Goal: Transaction & Acquisition: Purchase product/service

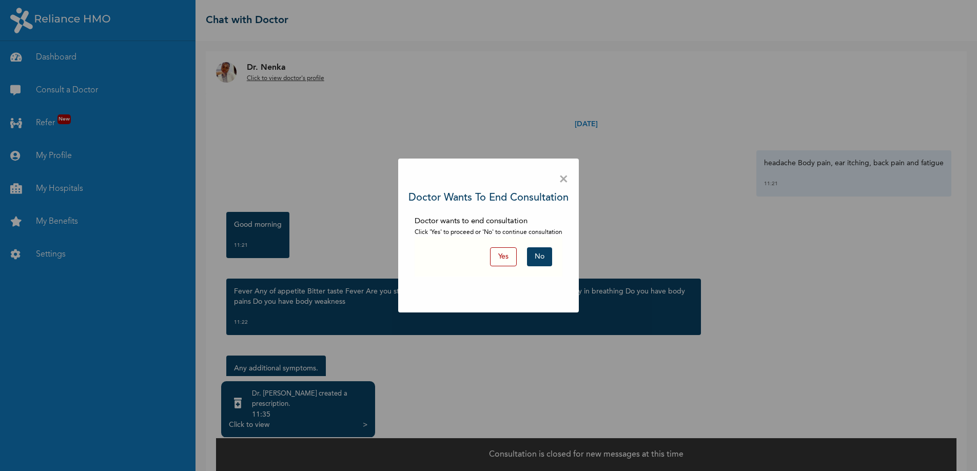
scroll to position [131, 0]
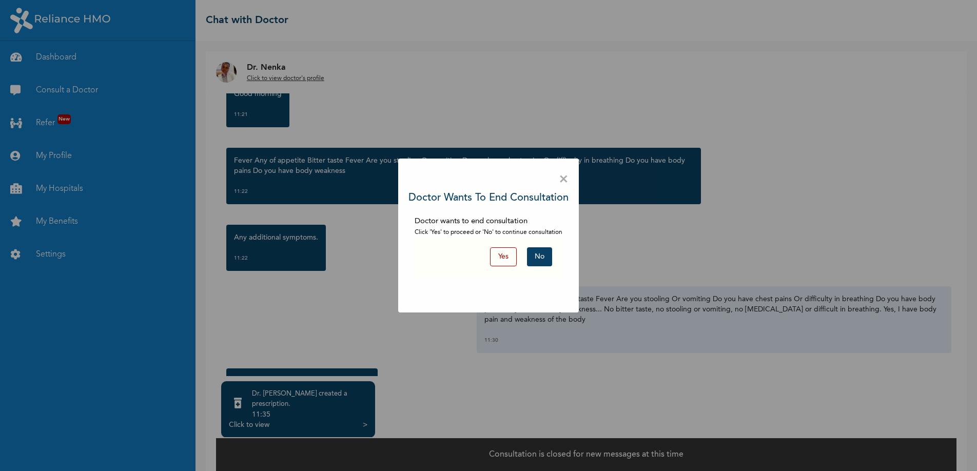
click at [549, 257] on button "No" at bounding box center [539, 256] width 25 height 19
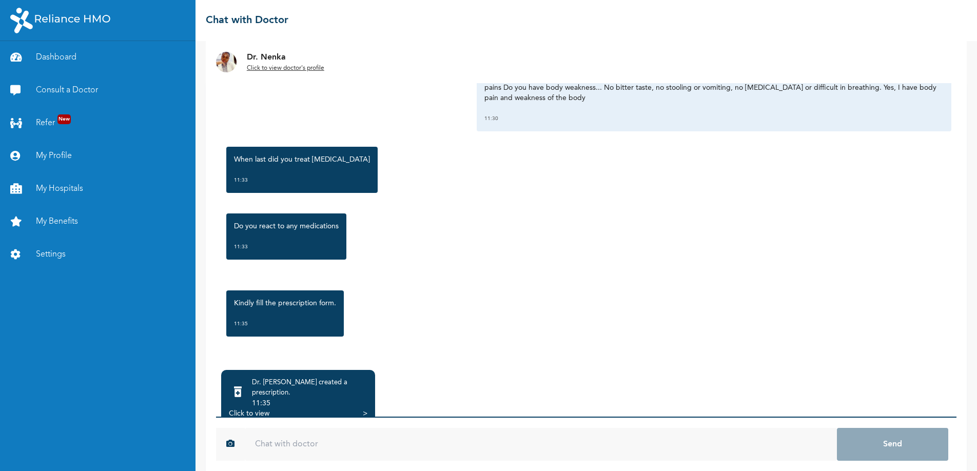
scroll to position [28, 0]
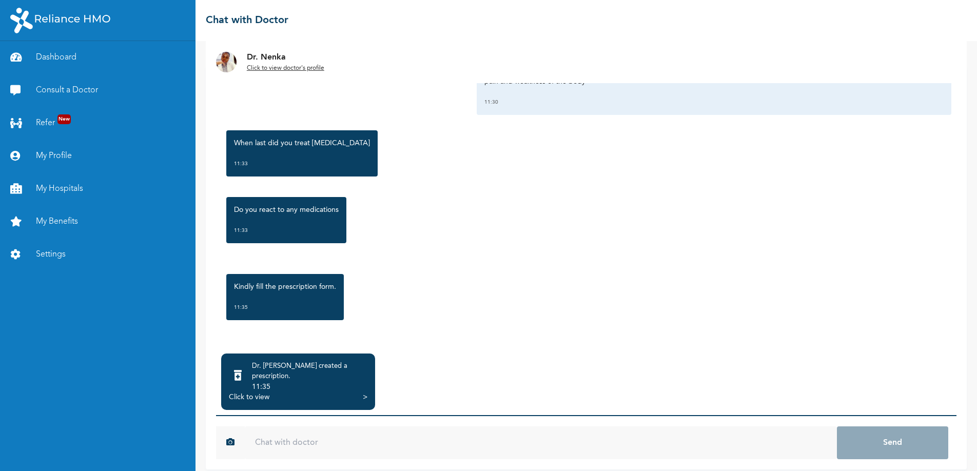
click at [282, 382] on div "11:35" at bounding box center [309, 387] width 115 height 10
click at [294, 392] on div "Click to view >" at bounding box center [298, 397] width 139 height 10
click at [368, 386] on div "Dr. Nenka created a prescription . 11:35 Click to view >" at bounding box center [298, 382] width 154 height 56
click at [364, 392] on div ">" at bounding box center [365, 397] width 5 height 10
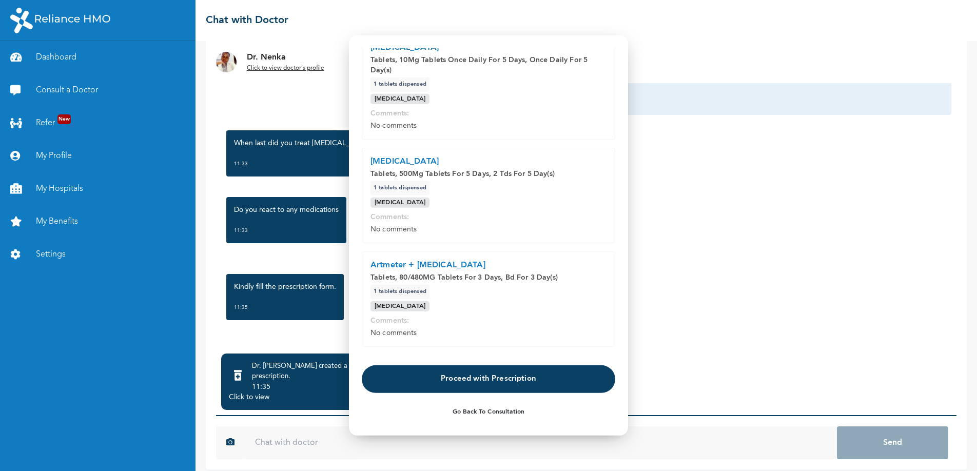
scroll to position [163, 0]
click at [495, 379] on button "Proceed with Prescription" at bounding box center [489, 378] width 254 height 28
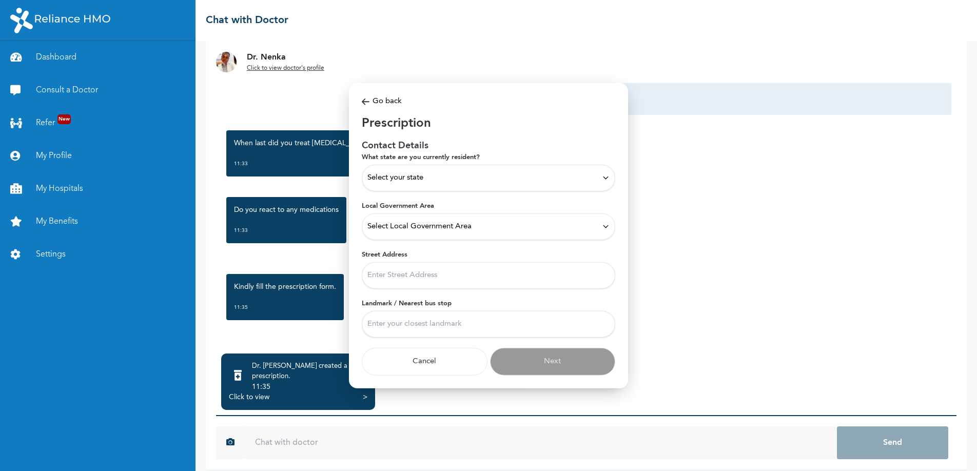
scroll to position [0, 0]
click at [431, 172] on div "Select your state" at bounding box center [488, 177] width 242 height 11
click at [390, 240] on p "Lagos" at bounding box center [488, 237] width 242 height 12
click at [472, 232] on div "Select Local Government Area" at bounding box center [489, 226] width 254 height 27
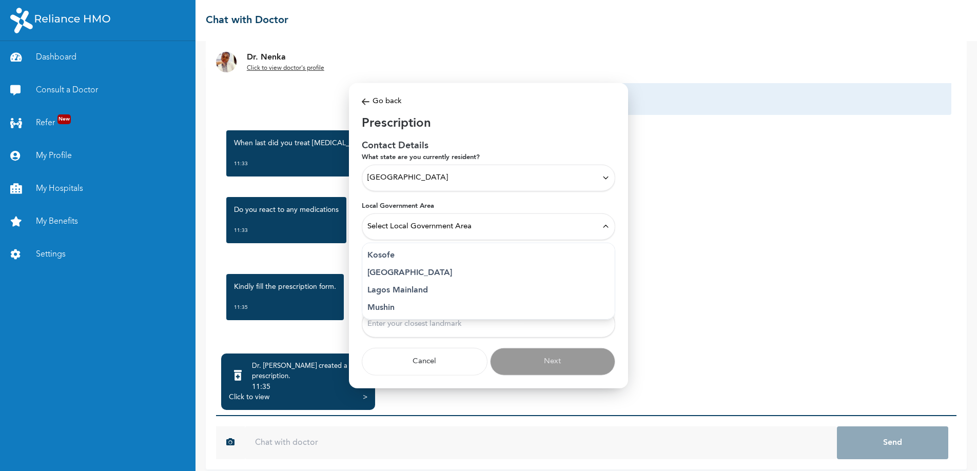
scroll to position [184, 0]
click at [385, 245] on p "Ikeja" at bounding box center [488, 247] width 242 height 12
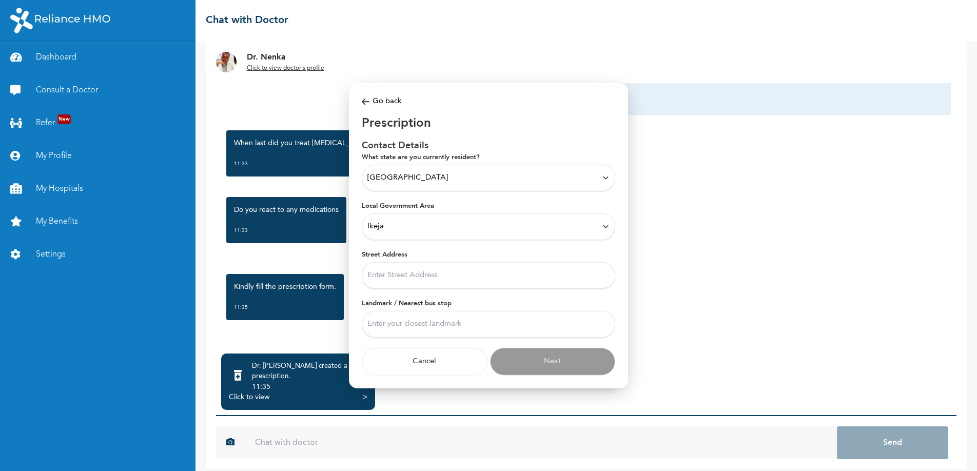
click at [428, 276] on input "Street Address" at bounding box center [489, 275] width 254 height 27
type input "20, Opebi Roa"
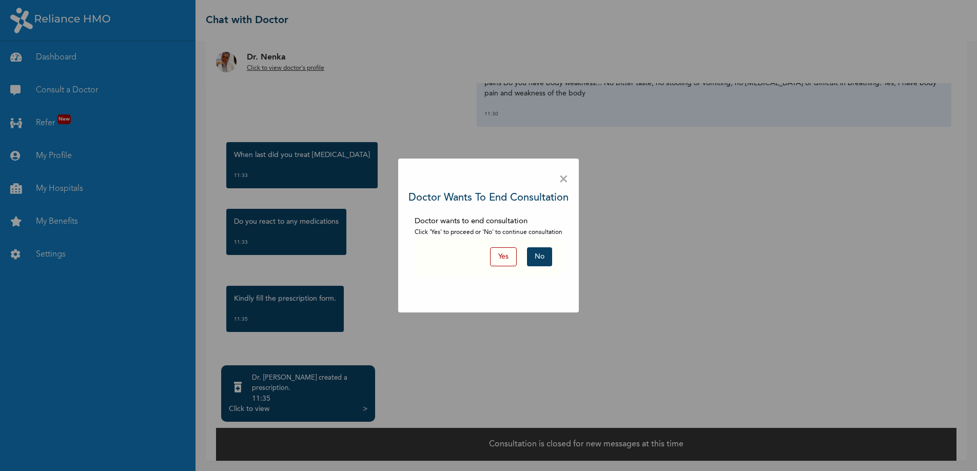
scroll to position [7, 0]
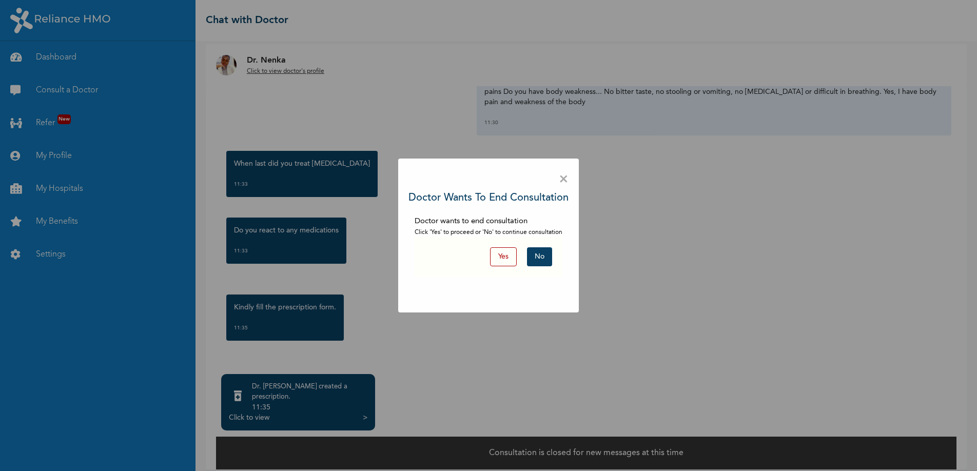
click at [539, 256] on button "No" at bounding box center [539, 256] width 25 height 19
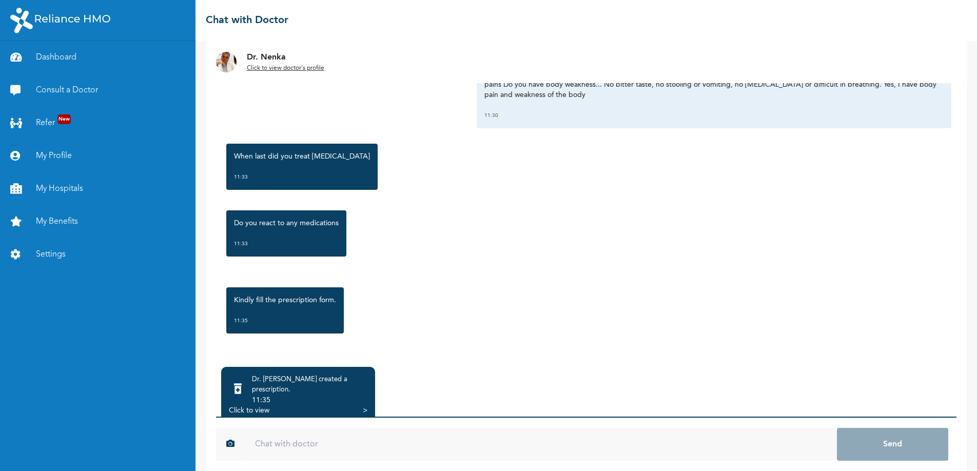
scroll to position [28, 0]
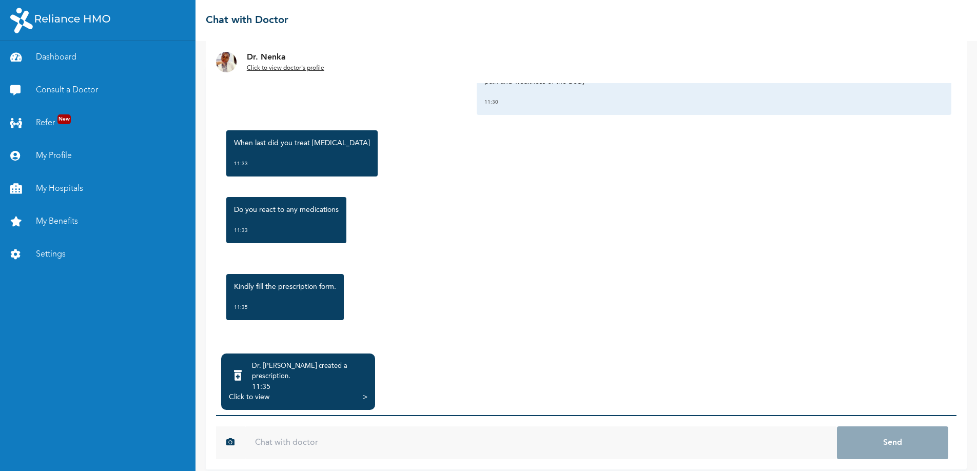
click at [339, 392] on div "Click to view >" at bounding box center [298, 397] width 139 height 10
click at [364, 392] on div ">" at bounding box center [365, 397] width 5 height 10
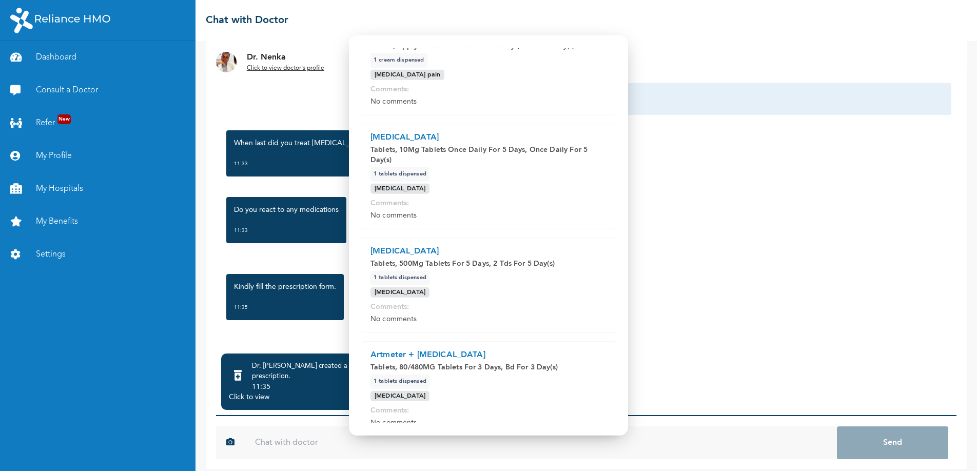
scroll to position [163, 0]
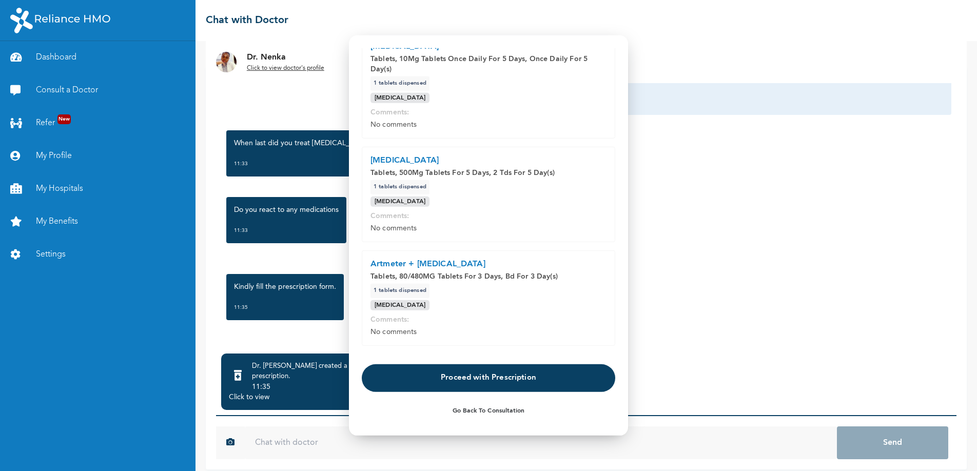
click at [508, 378] on button "Proceed with Prescription" at bounding box center [489, 378] width 254 height 28
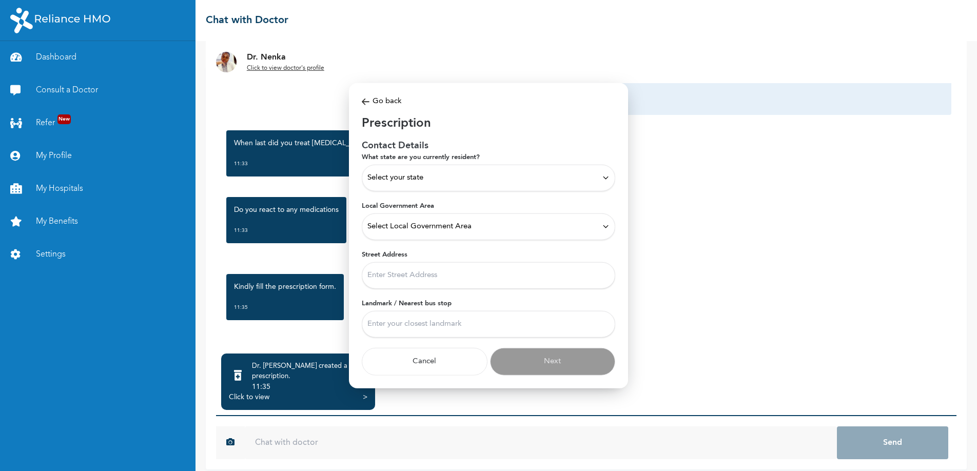
scroll to position [0, 0]
click at [441, 175] on div "Select your state" at bounding box center [488, 177] width 242 height 11
click at [388, 233] on p "Lagos" at bounding box center [488, 232] width 242 height 12
click at [417, 229] on span "Select Local Government Area" at bounding box center [419, 226] width 104 height 11
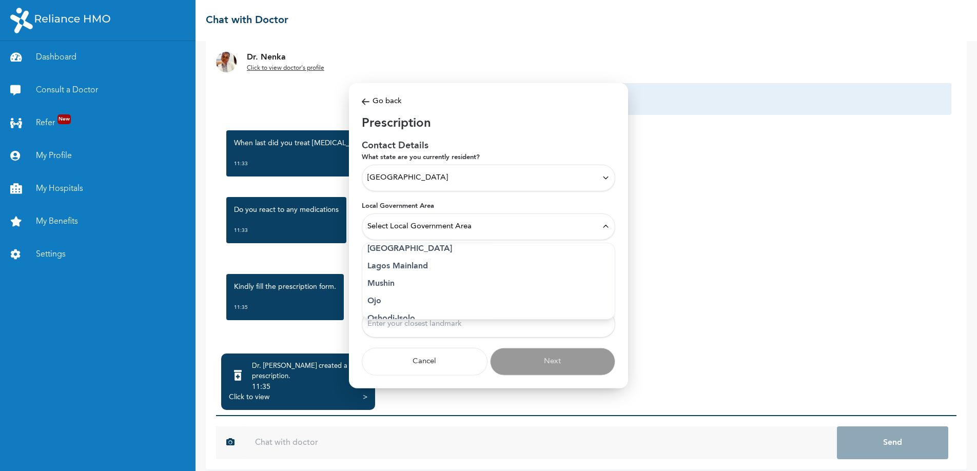
scroll to position [157, 0]
click at [378, 275] on p "Ikeja" at bounding box center [488, 274] width 242 height 12
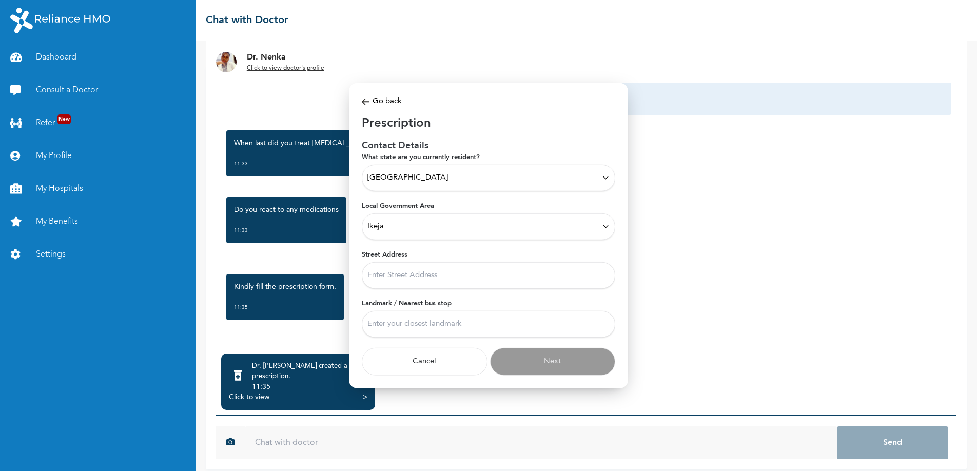
click at [399, 272] on input "Street Address" at bounding box center [489, 275] width 254 height 27
click at [446, 271] on input "20, Opebi Roa" at bounding box center [489, 275] width 254 height 27
type input "20, Opebi Road"
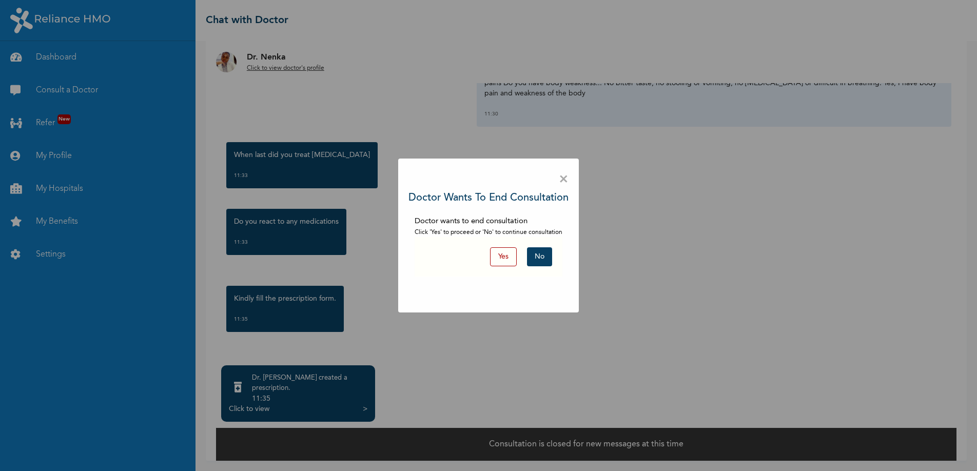
scroll to position [7, 0]
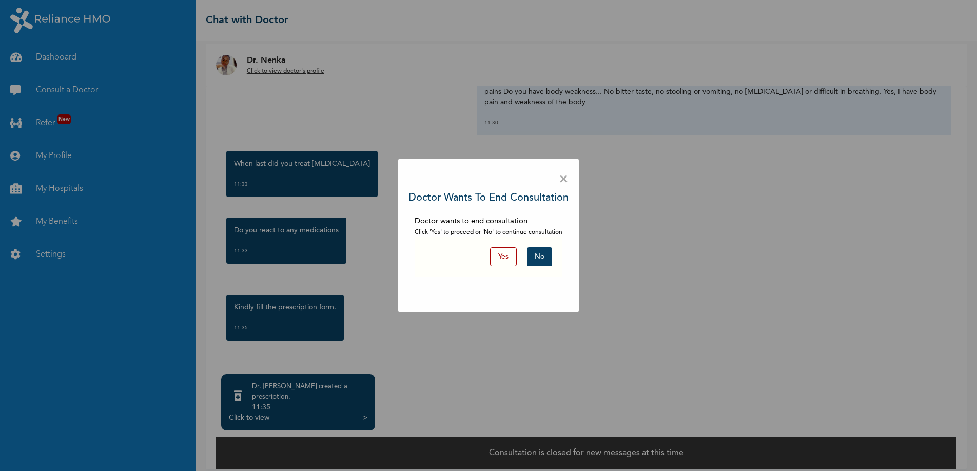
click at [543, 256] on button "No" at bounding box center [539, 256] width 25 height 19
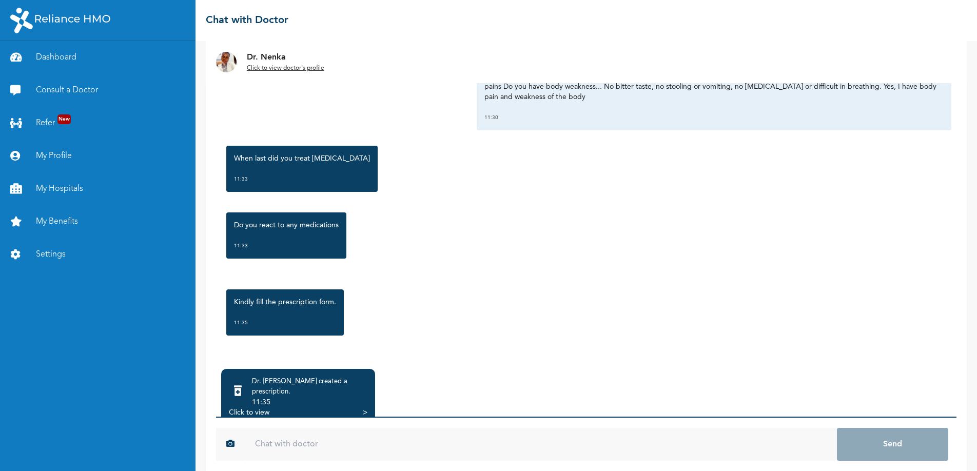
scroll to position [28, 0]
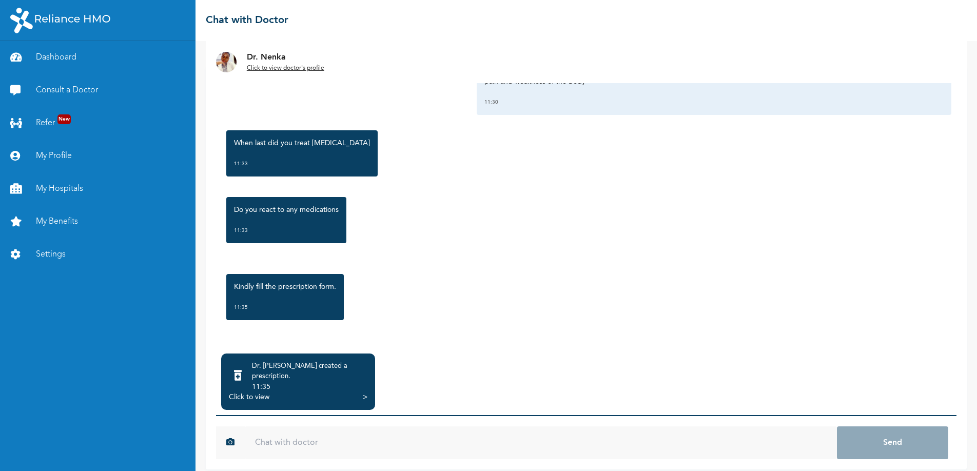
click at [294, 439] on input "text" at bounding box center [541, 443] width 593 height 33
type input "Ok doctor"
click at [837, 427] on button "Send" at bounding box center [892, 443] width 111 height 33
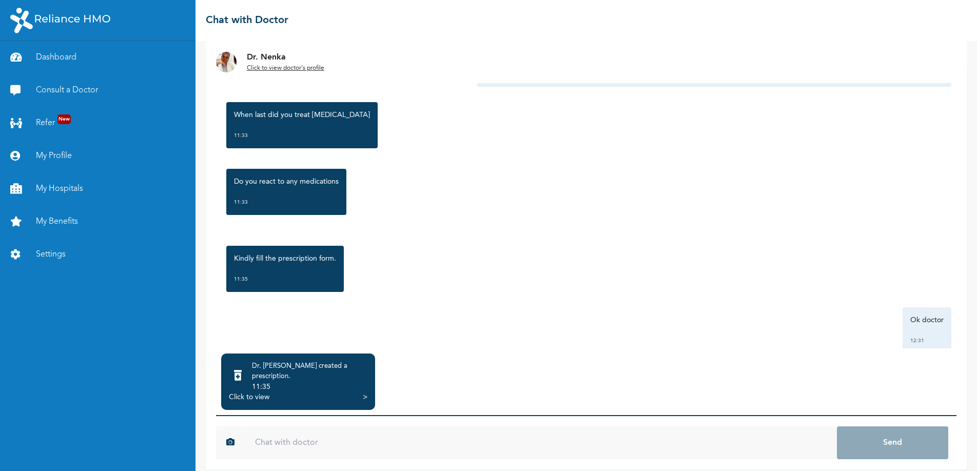
scroll to position [371, 0]
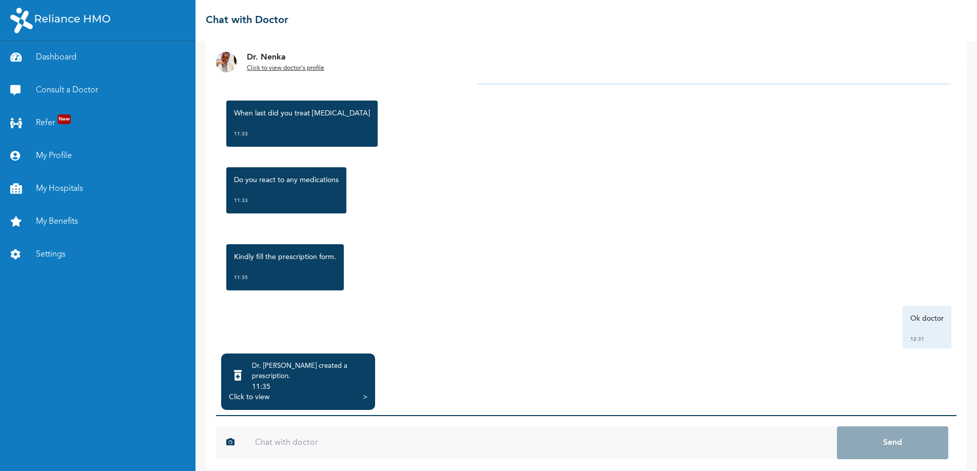
click at [294, 382] on div "11:35" at bounding box center [309, 387] width 115 height 10
click at [365, 392] on div ">" at bounding box center [365, 397] width 5 height 10
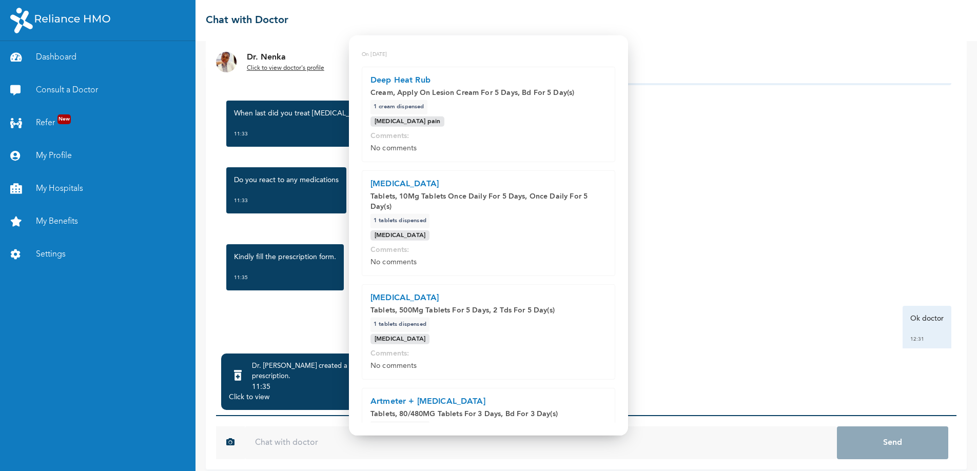
scroll to position [94, 0]
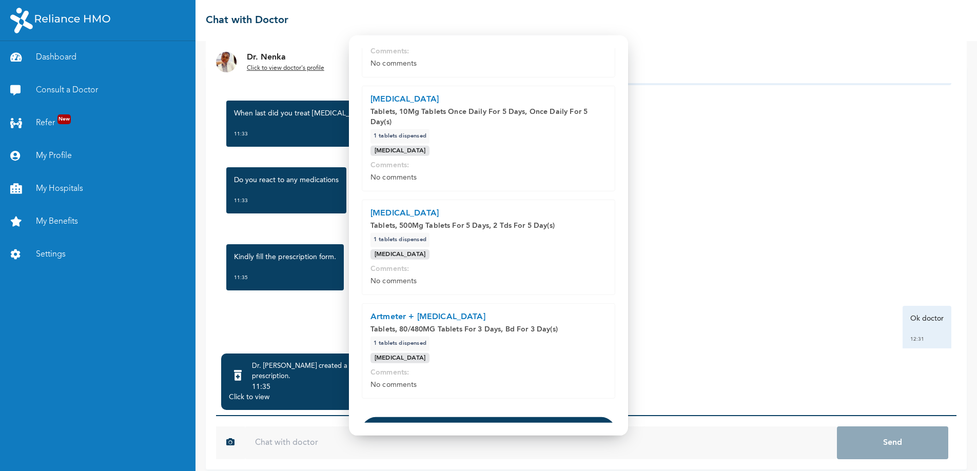
click at [430, 322] on p "Artmeter + Lumefantrine" at bounding box center [489, 317] width 236 height 10
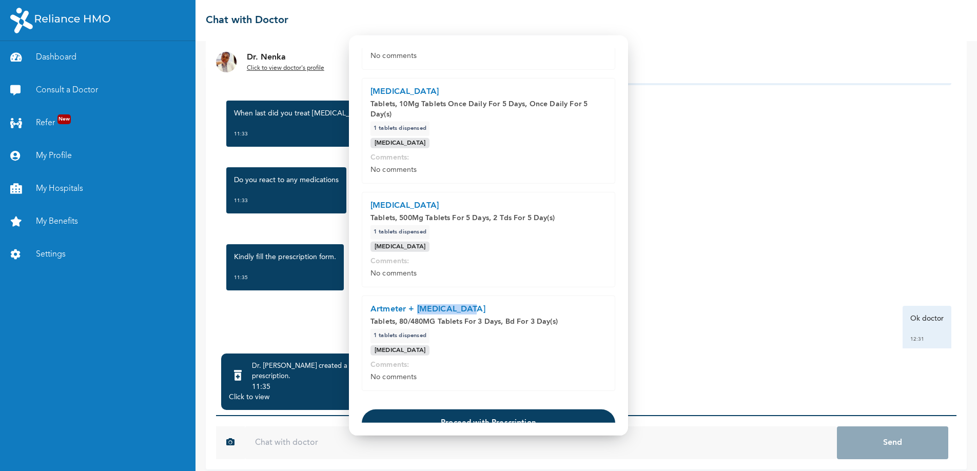
scroll to position [163, 0]
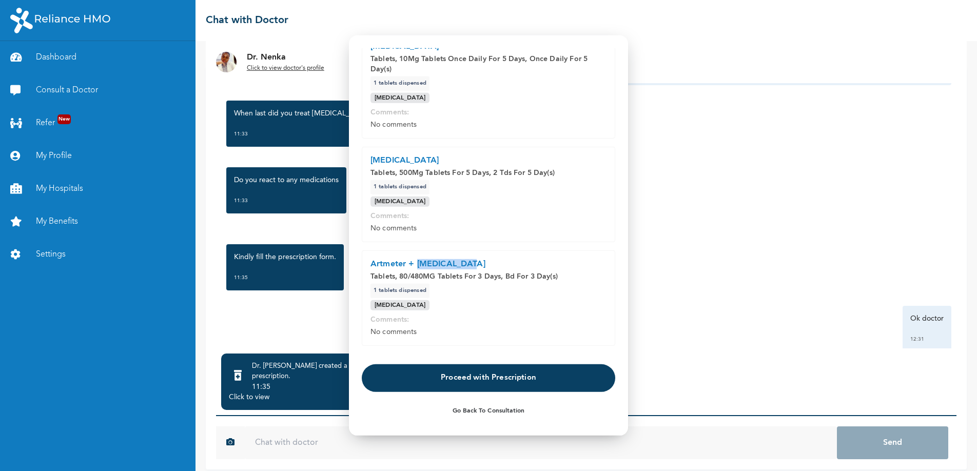
click at [506, 380] on button "Proceed with Prescription" at bounding box center [489, 378] width 254 height 28
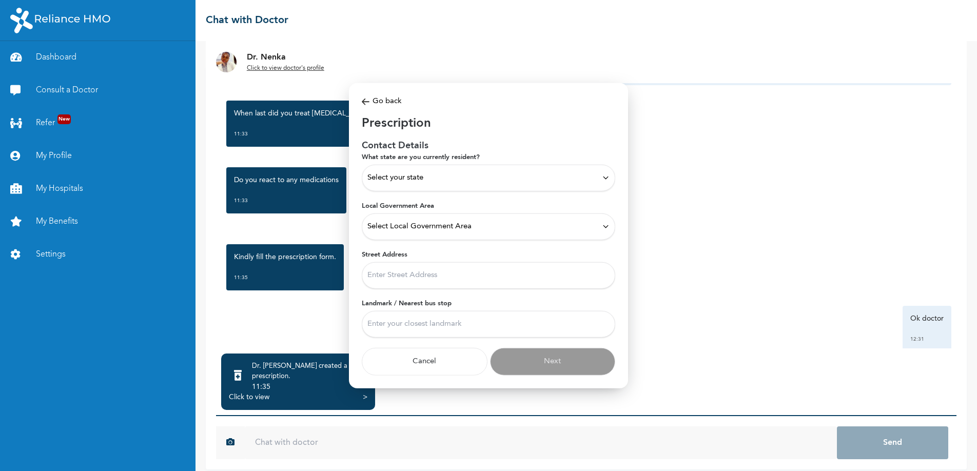
click at [427, 172] on div "Select your state" at bounding box center [488, 177] width 242 height 11
click at [381, 257] on p "Lagos" at bounding box center [488, 263] width 242 height 12
click at [390, 228] on span "Select Local Government Area" at bounding box center [419, 226] width 104 height 11
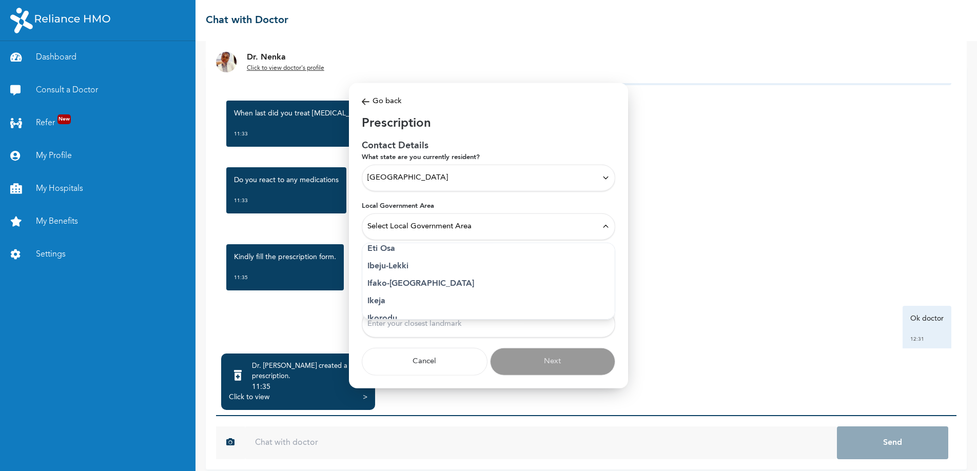
click at [381, 300] on p "Ikeja" at bounding box center [488, 301] width 242 height 12
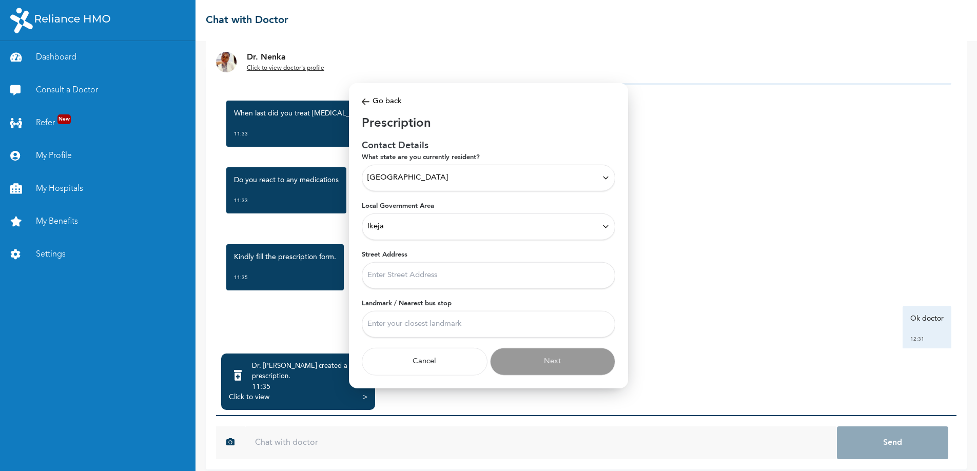
click at [416, 276] on input "Street Address" at bounding box center [489, 275] width 254 height 27
type input "20, Opebi Road Awosika bus stop Opebi"
click at [397, 324] on input "Landmark / Nearest bus stop" at bounding box center [489, 324] width 254 height 27
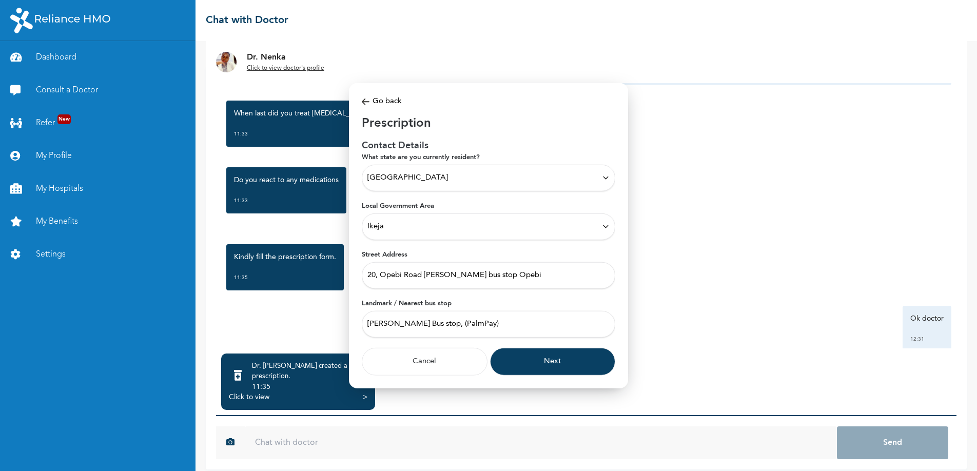
type input "Awosika Bus stop, (PalmPay)"
click at [590, 363] on button "Next" at bounding box center [553, 361] width 126 height 28
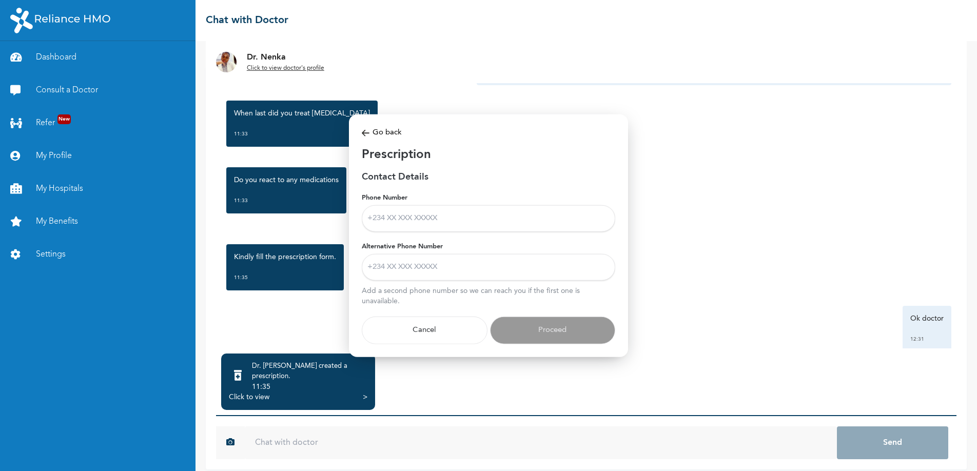
click at [427, 218] on input "Phone Number" at bounding box center [489, 218] width 254 height 27
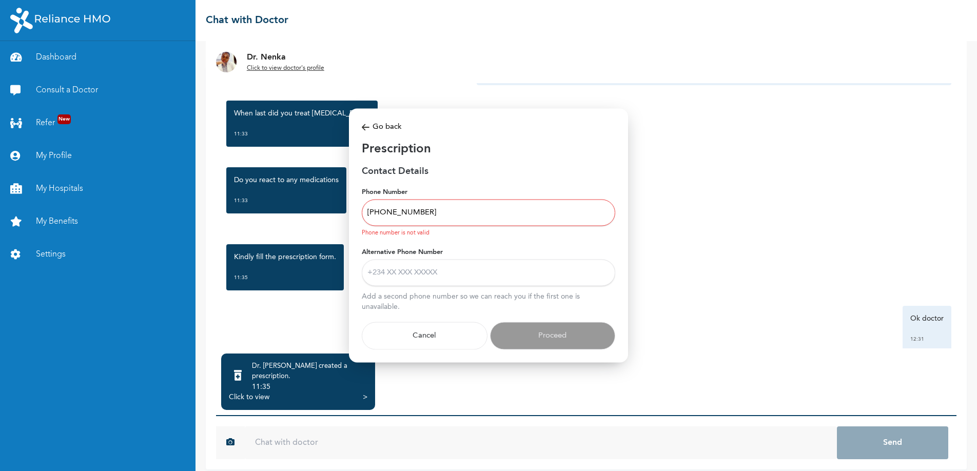
click at [389, 211] on input "+234 805 425 7815" at bounding box center [489, 212] width 254 height 27
click at [389, 210] on input "0805 425 7815" at bounding box center [489, 212] width 254 height 27
click at [387, 212] on input "0805 425 7815" at bounding box center [489, 212] width 254 height 27
click at [400, 213] on input "0805425 7815" at bounding box center [489, 212] width 254 height 27
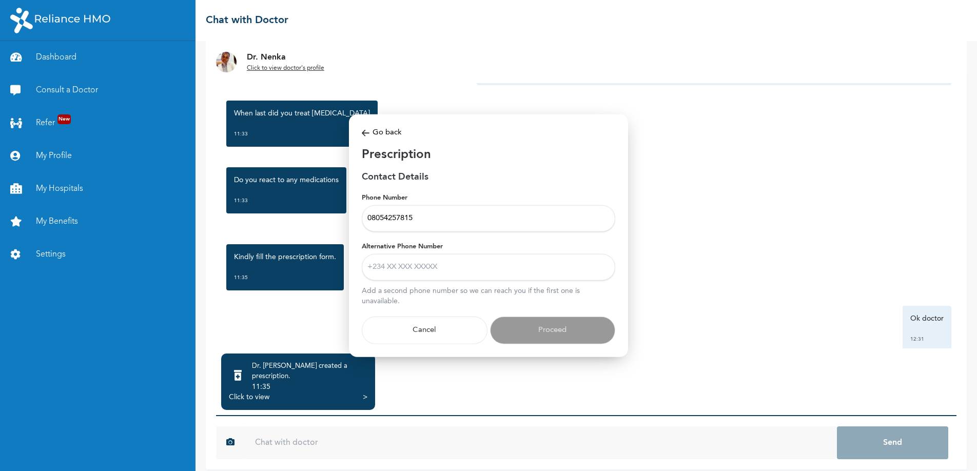
type input "08054257815"
click at [402, 268] on input "Alternative Phone Number" at bounding box center [489, 267] width 254 height 27
type input "09012561073"
click at [555, 327] on button "Proceed" at bounding box center [553, 330] width 126 height 28
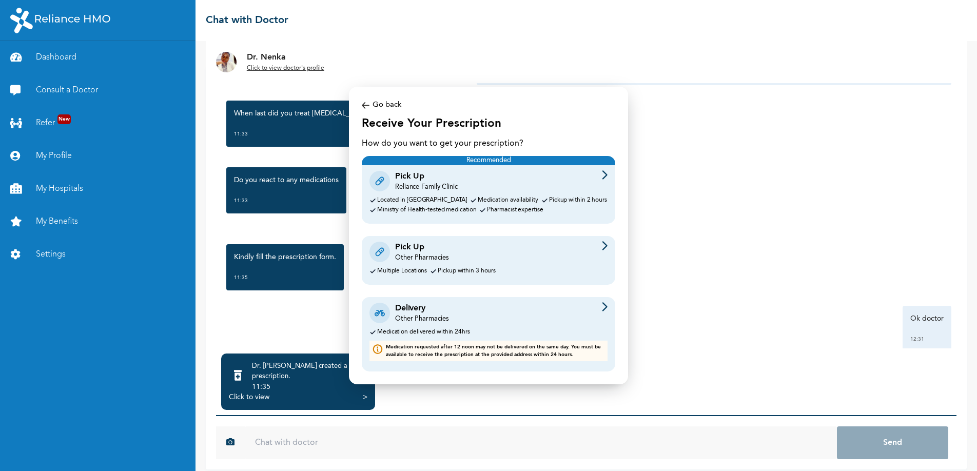
scroll to position [7, 0]
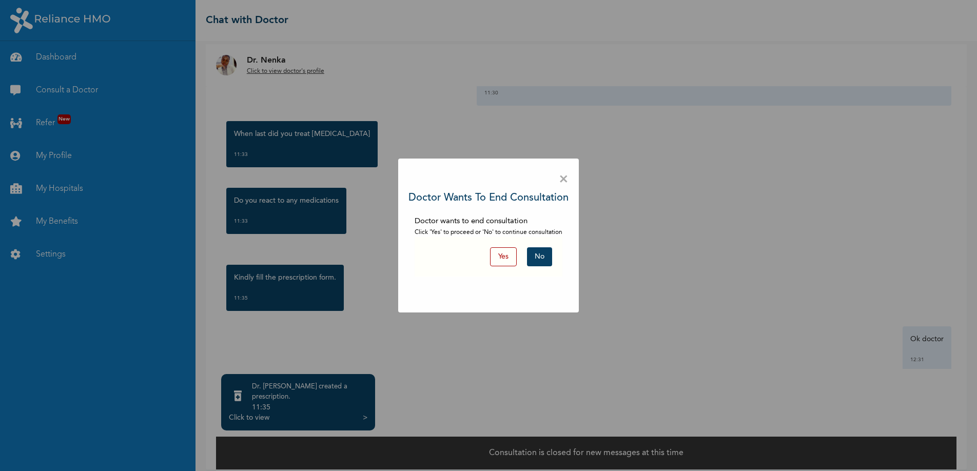
click at [540, 256] on button "No" at bounding box center [539, 256] width 25 height 19
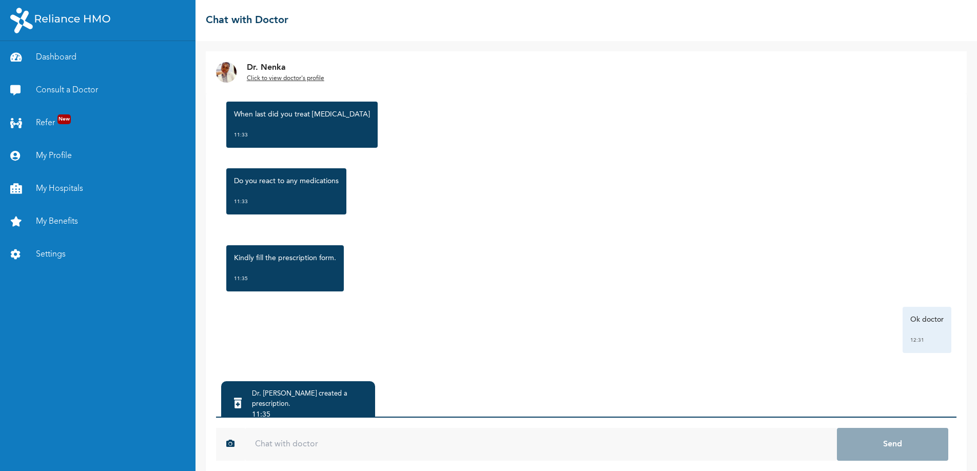
scroll to position [28, 0]
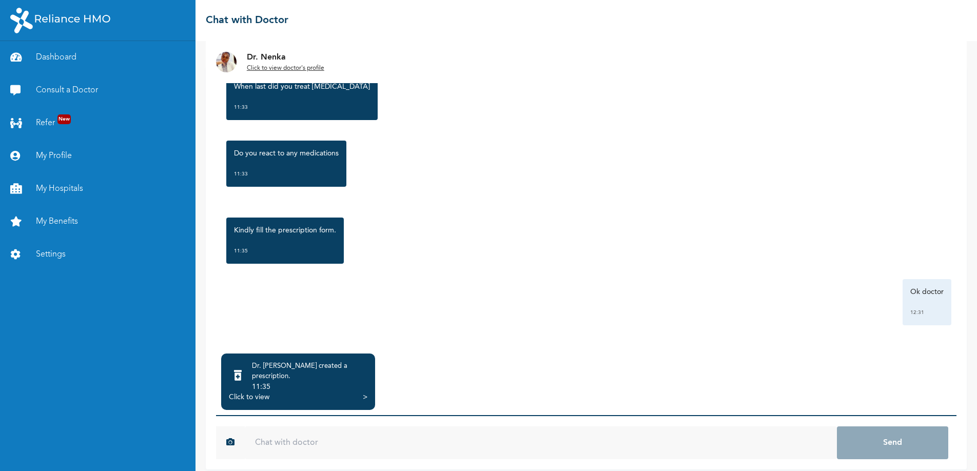
click at [364, 392] on div ">" at bounding box center [365, 397] width 5 height 10
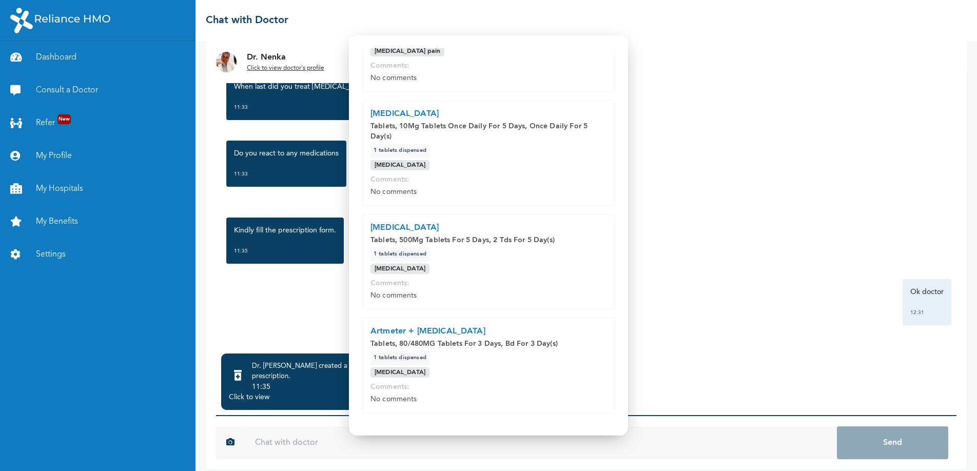
scroll to position [163, 0]
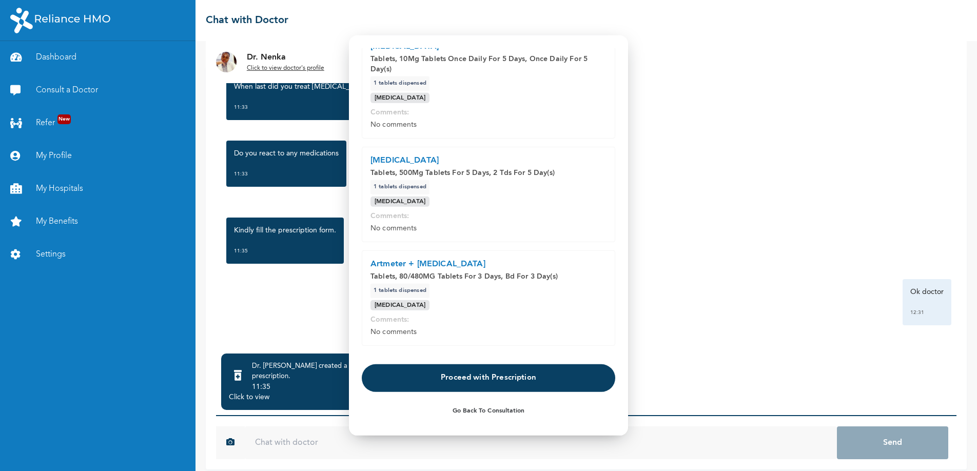
click at [506, 374] on button "Proceed with Prescription" at bounding box center [489, 378] width 254 height 28
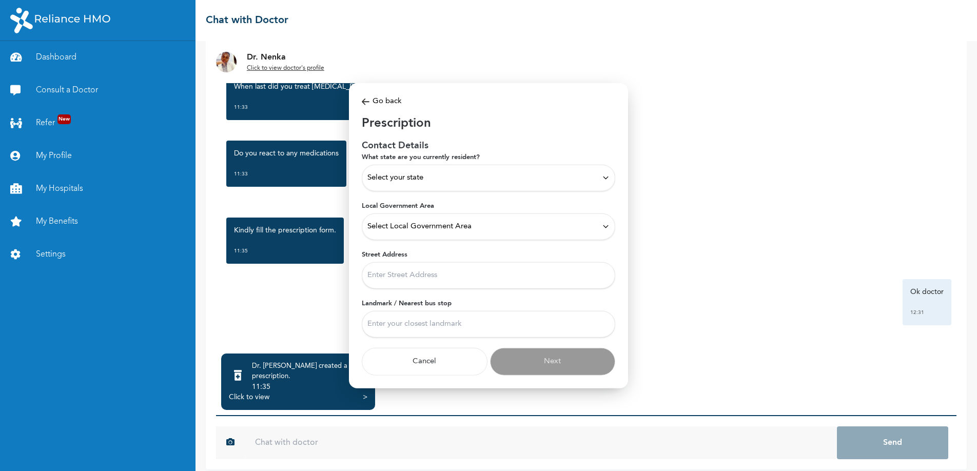
click at [496, 169] on div "Select your state" at bounding box center [489, 177] width 254 height 27
click at [398, 218] on p "Lagos" at bounding box center [488, 223] width 242 height 12
click at [458, 226] on span "Select Local Government Area" at bounding box center [419, 226] width 104 height 11
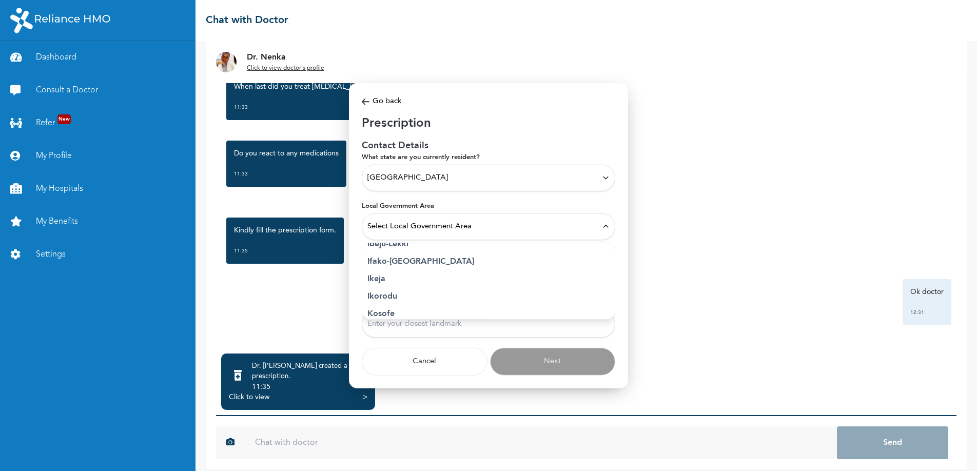
click at [388, 280] on p "Ikeja" at bounding box center [488, 279] width 242 height 12
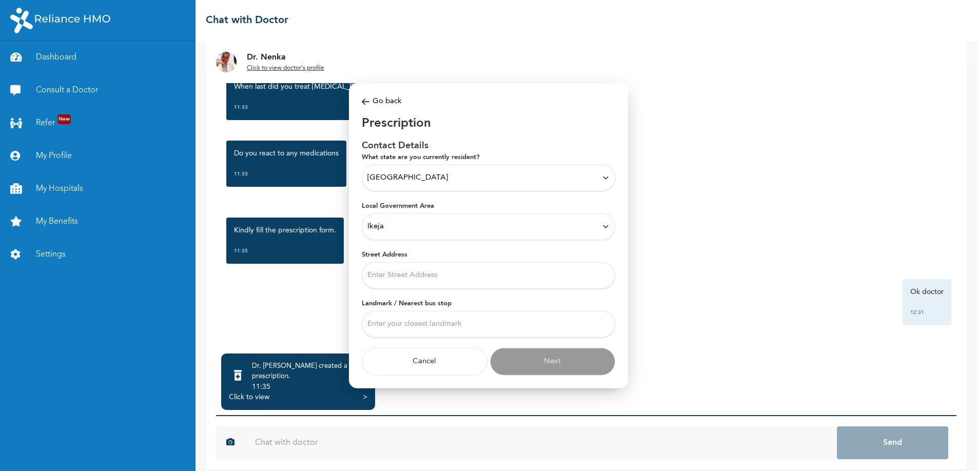
click at [429, 276] on input "Street Address" at bounding box center [489, 275] width 254 height 27
type input "20, Opebi Road Awosika bus stop Opebi"
click at [435, 327] on input "Landmark / Nearest bus stop" at bounding box center [489, 324] width 254 height 27
type input "Awosika Bus stop, (PalmPay)"
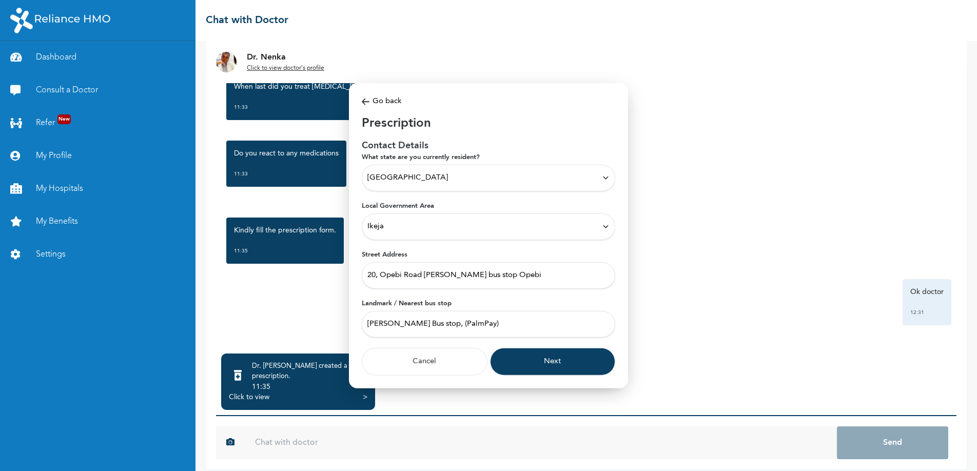
click at [558, 363] on button "Next" at bounding box center [553, 361] width 126 height 28
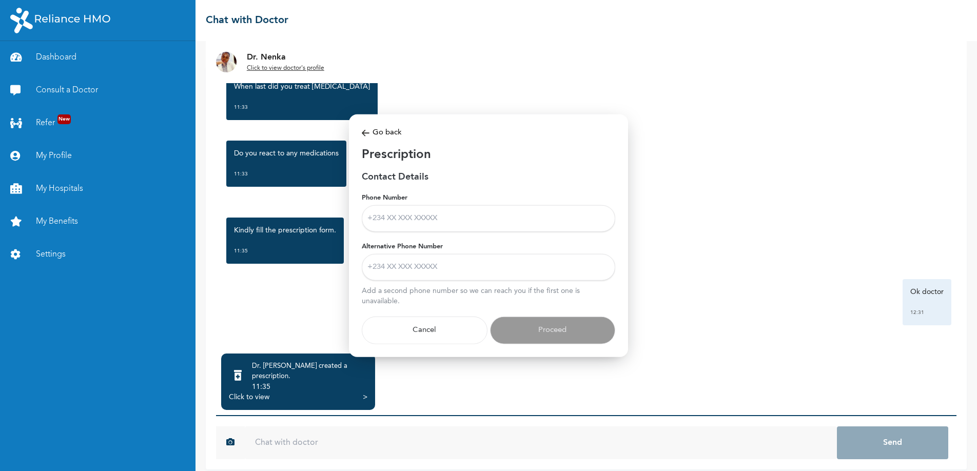
click at [415, 217] on input "Phone Number" at bounding box center [489, 218] width 254 height 27
type input "08054257815"
click at [432, 258] on input "Alternative Phone Number" at bounding box center [489, 267] width 254 height 27
type input "09012561073"
click at [541, 323] on button "Proceed" at bounding box center [553, 330] width 126 height 28
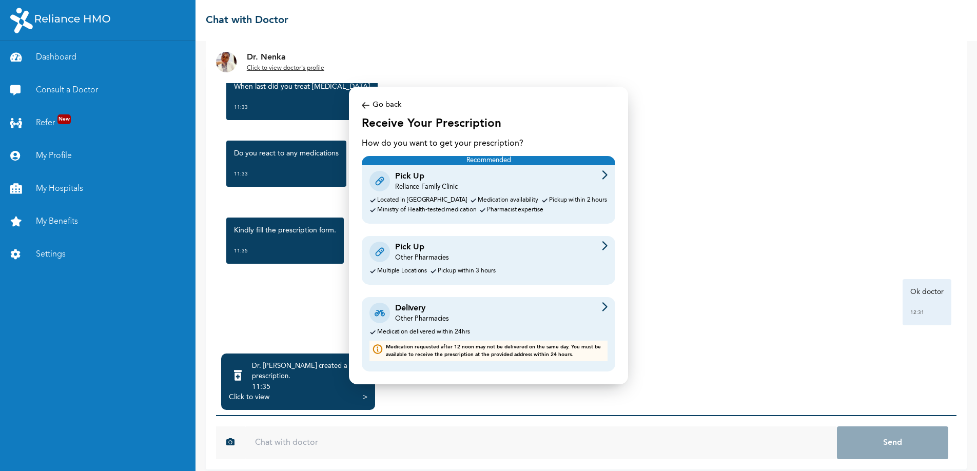
click at [477, 319] on div "Delivery Other Pharmacies" at bounding box center [489, 313] width 238 height 22
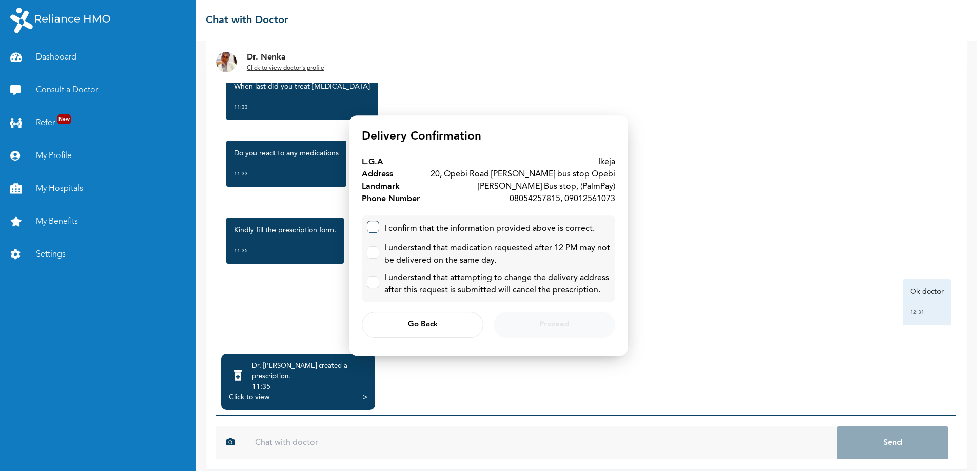
click at [378, 225] on label at bounding box center [373, 227] width 12 height 12
click at [374, 225] on input "checkbox" at bounding box center [370, 224] width 7 height 7
checkbox input "true"
click at [376, 247] on label at bounding box center [373, 252] width 12 height 12
click at [374, 247] on input "checkbox" at bounding box center [370, 250] width 7 height 7
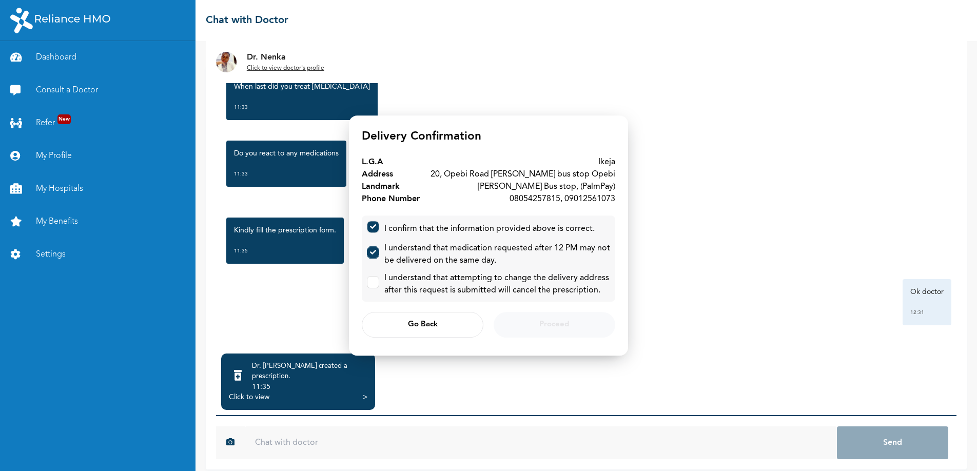
checkbox input "true"
click at [380, 277] on div "I understand that attempting to change the delivery address after this request …" at bounding box center [488, 284] width 243 height 25
click at [376, 283] on label at bounding box center [373, 282] width 12 height 12
click at [374, 283] on input "checkbox" at bounding box center [370, 280] width 7 height 7
checkbox input "true"
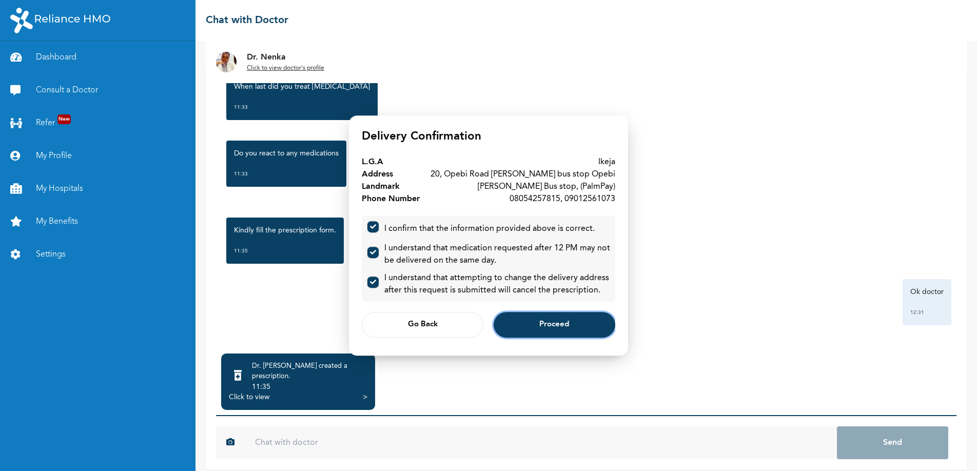
click at [558, 322] on span "Proceed" at bounding box center [554, 325] width 30 height 7
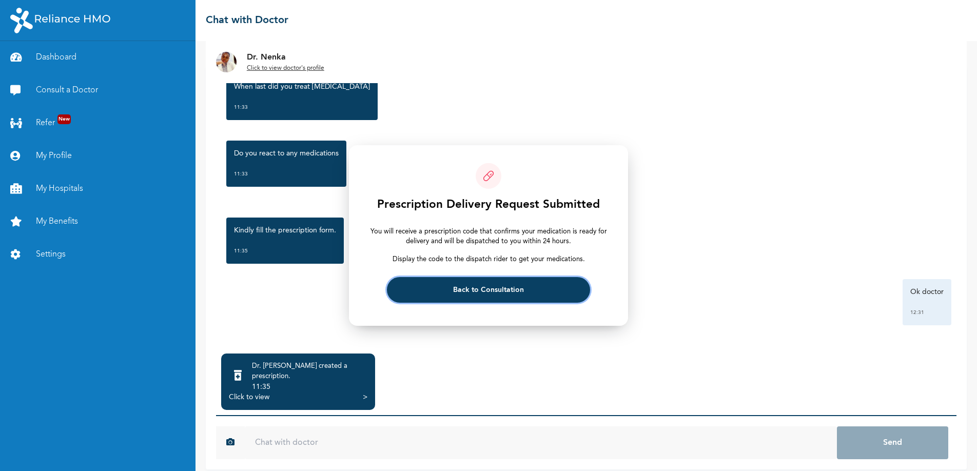
click at [517, 288] on span "Back to Consultation" at bounding box center [488, 290] width 71 height 7
